Goal: Task Accomplishment & Management: Use online tool/utility

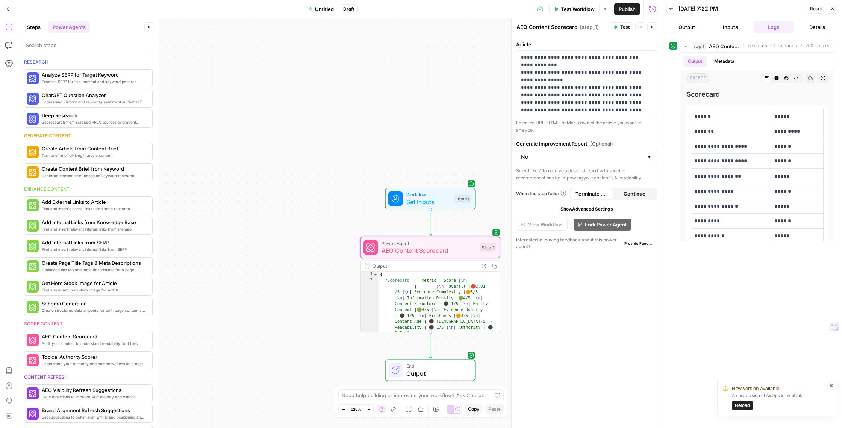
scroll to position [167, 0]
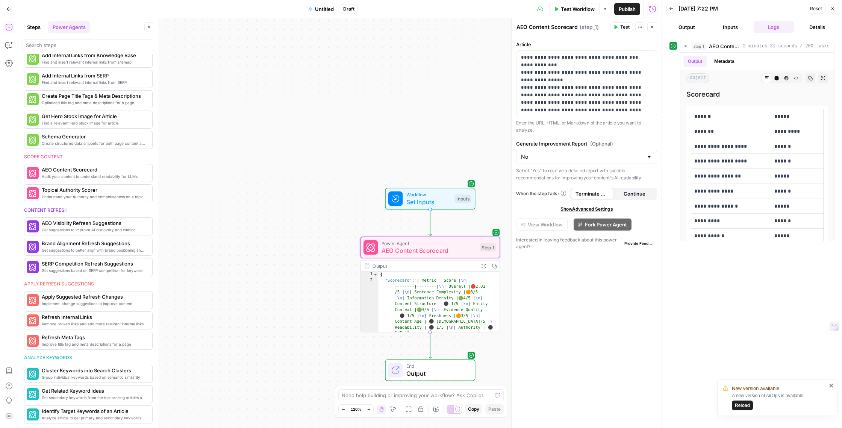
click at [325, 11] on span "Untitled" at bounding box center [324, 9] width 19 height 8
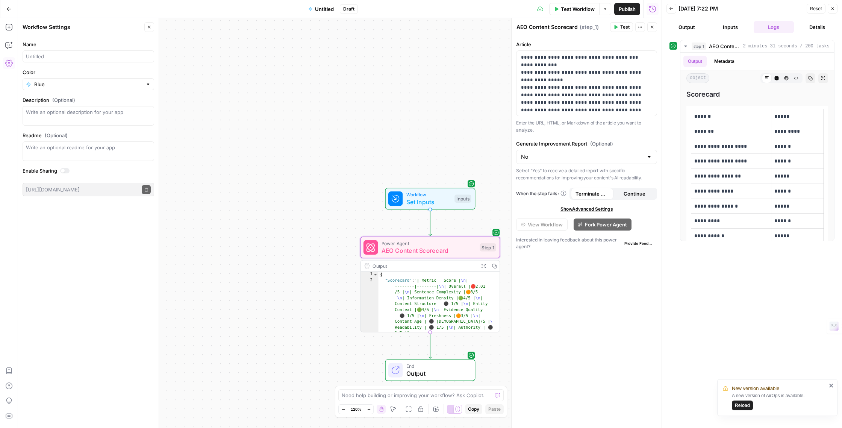
click at [837, 8] on button "Close" at bounding box center [833, 9] width 10 height 10
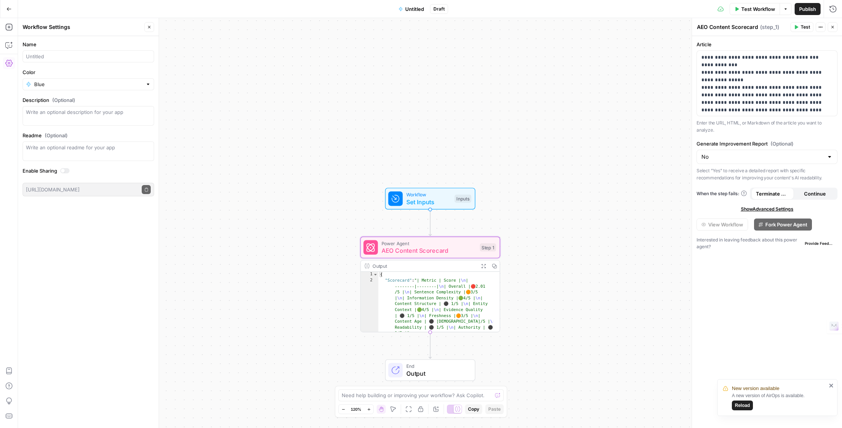
click at [411, 9] on span "Untitled" at bounding box center [414, 9] width 19 height 8
click at [805, 9] on span "Publish" at bounding box center [807, 9] width 17 height 8
click at [49, 58] on input "Name" at bounding box center [88, 57] width 125 height 8
type input "AEO scorecard"
click at [23, 202] on button "Publish" at bounding box center [89, 208] width 132 height 12
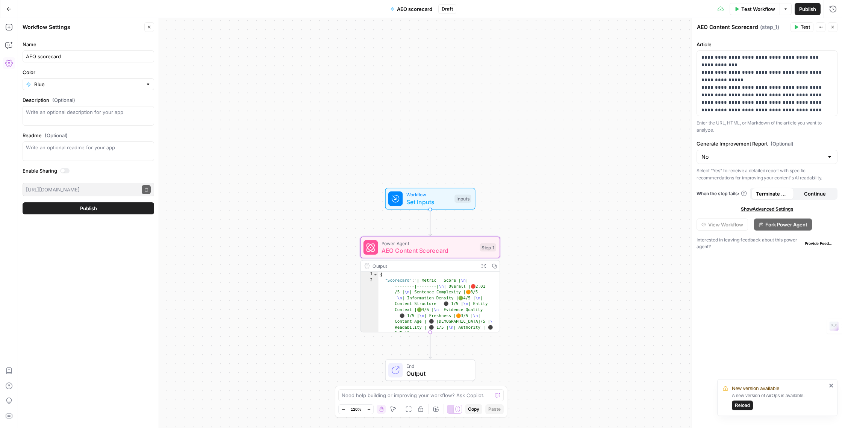
click at [80, 209] on span "Publish" at bounding box center [88, 209] width 17 height 8
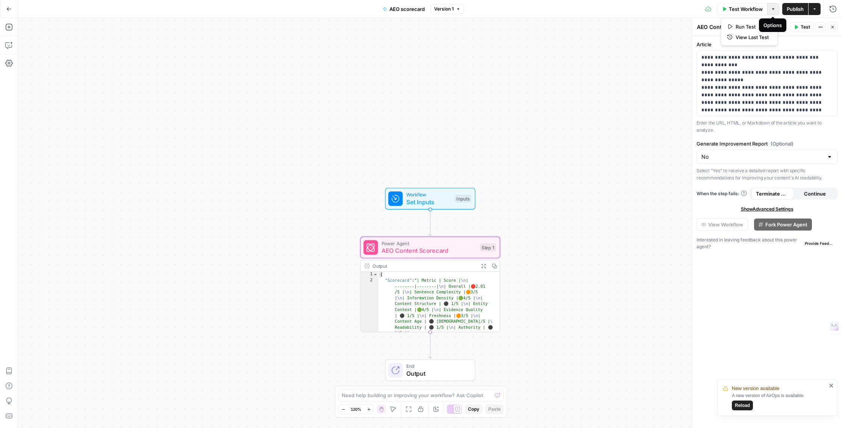
click at [772, 10] on icon "button" at bounding box center [773, 9] width 5 height 5
click at [759, 37] on span "View Last Test" at bounding box center [752, 37] width 33 height 8
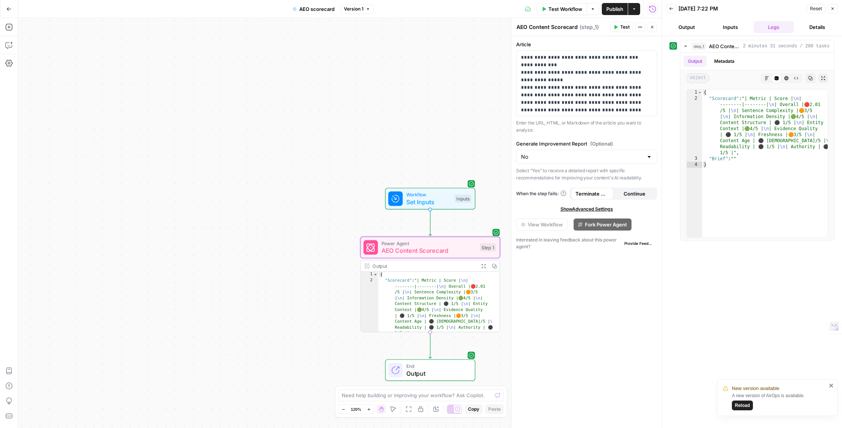
click at [690, 26] on button "Output" at bounding box center [687, 27] width 41 height 12
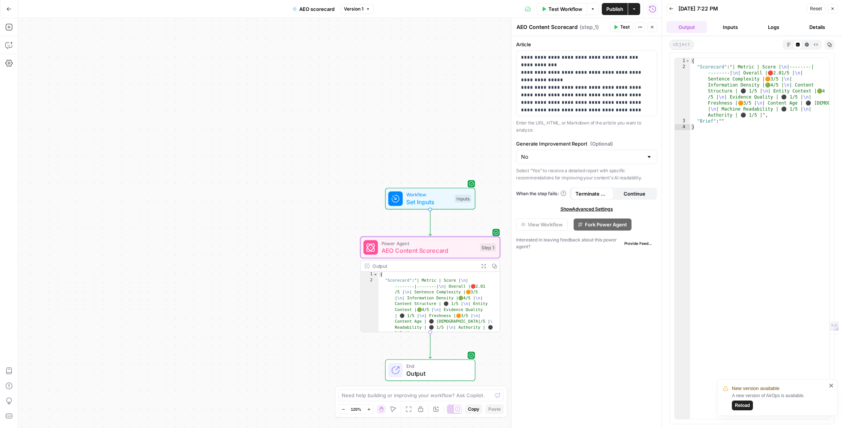
click at [822, 24] on button "Details" at bounding box center [817, 27] width 41 height 12
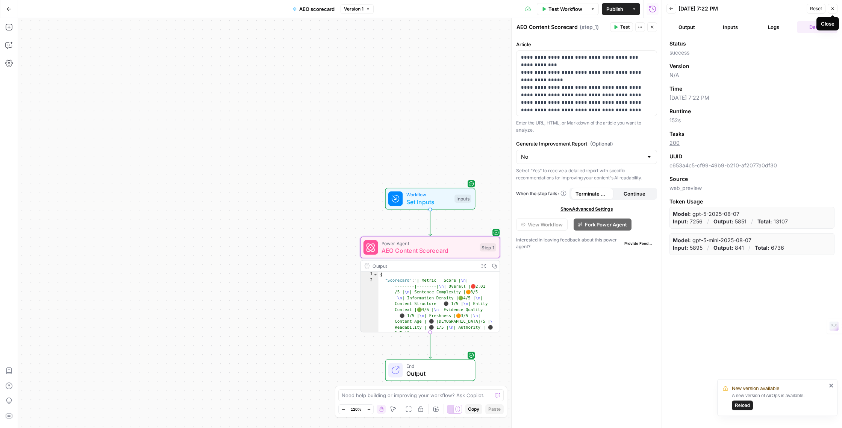
click at [832, 9] on icon "button" at bounding box center [833, 8] width 5 height 5
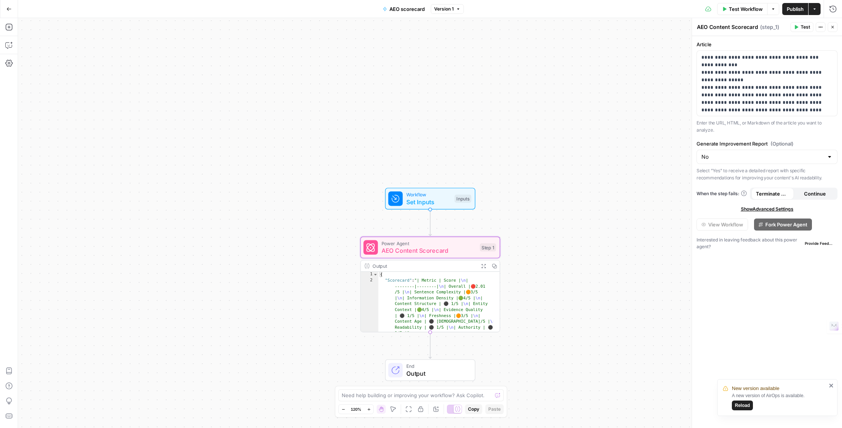
click at [9, 3] on button "Go Back" at bounding box center [9, 9] width 14 height 14
